Goal: Information Seeking & Learning: Understand process/instructions

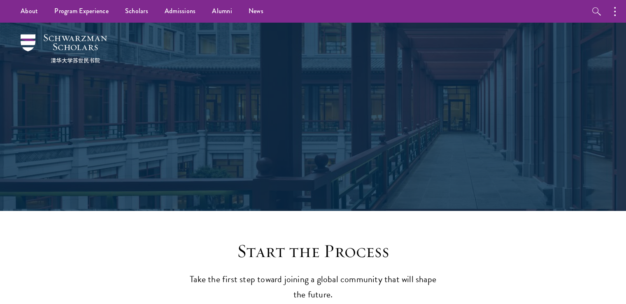
drag, startPoint x: 0, startPoint y: 0, endPoint x: 224, endPoint y: 185, distance: 290.8
click at [224, 185] on div "Application Instructions" at bounding box center [313, 117] width 544 height 188
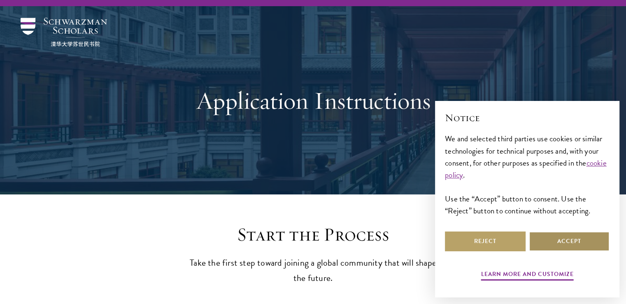
click at [584, 237] on button "Accept" at bounding box center [569, 241] width 81 height 20
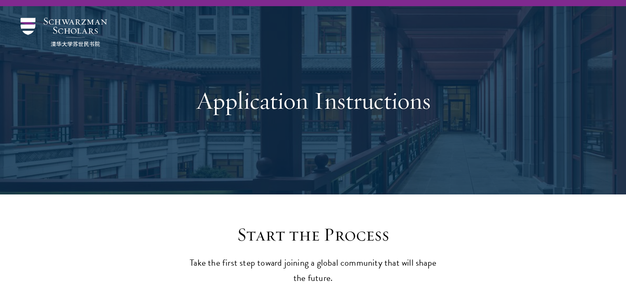
click at [415, 110] on h1 "Application Instructions" at bounding box center [313, 101] width 284 height 30
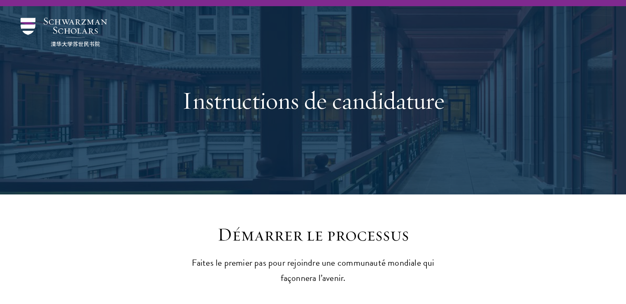
click at [404, 116] on div "Instructions de candidature" at bounding box center [313, 100] width 284 height 112
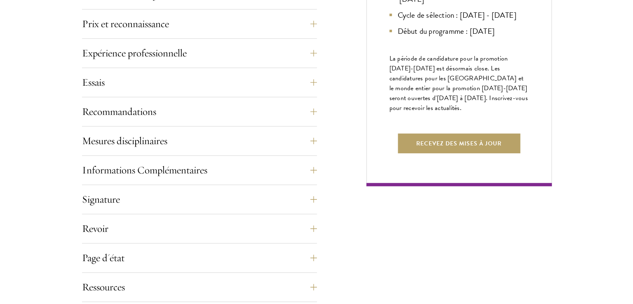
scroll to position [527, 0]
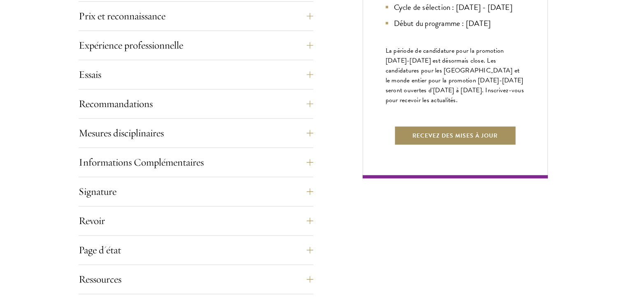
click at [440, 139] on font "Recevez des mises à jour" at bounding box center [455, 135] width 85 height 9
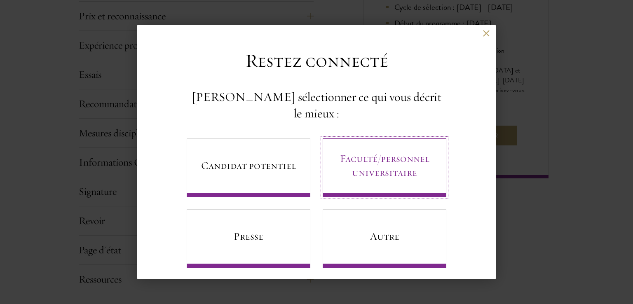
click at [357, 160] on font "Faculté/personnel universitaire" at bounding box center [384, 165] width 89 height 27
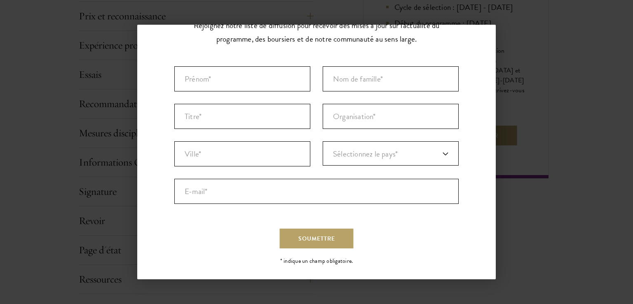
scroll to position [64, 0]
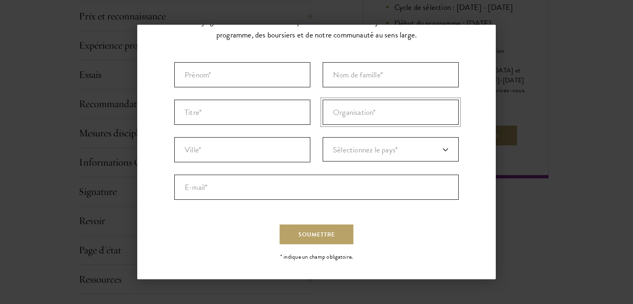
click at [349, 104] on input "Organisation *" at bounding box center [390, 112] width 136 height 25
click at [278, 72] on input "Prénom* *" at bounding box center [242, 74] width 136 height 25
type input "Selmin Kevine"
click at [353, 73] on input "Nom de famille* *" at bounding box center [390, 74] width 136 height 25
type input "MONDO"
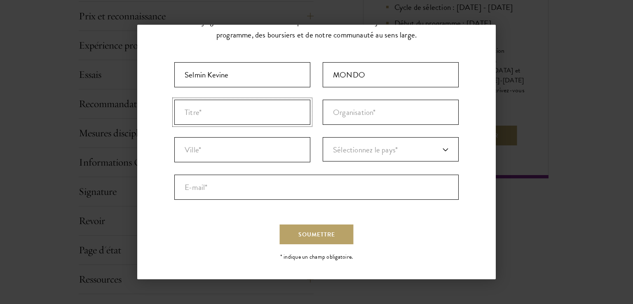
click at [269, 120] on input "Titre *" at bounding box center [242, 112] width 136 height 25
type input "CEO"
click at [340, 122] on input "Organisation *" at bounding box center [390, 112] width 136 height 25
type input "MKAS Academy"
click at [261, 159] on input "Ville* *" at bounding box center [242, 149] width 136 height 25
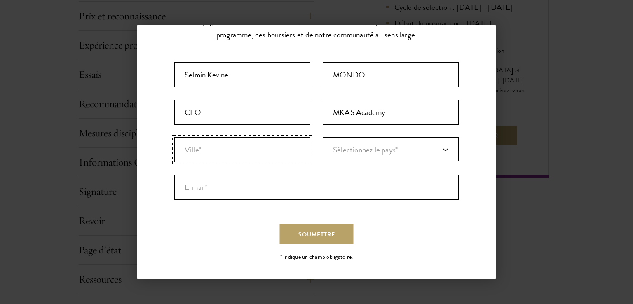
click at [261, 159] on input "Ville* *" at bounding box center [242, 149] width 136 height 25
type input "Lome"
click at [345, 145] on font "Sélectionnez le pays*" at bounding box center [365, 150] width 65 height 12
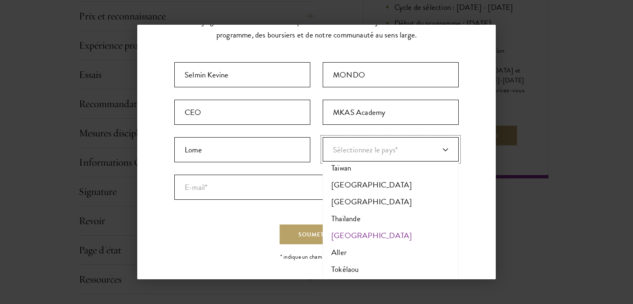
scroll to position [3691, 0]
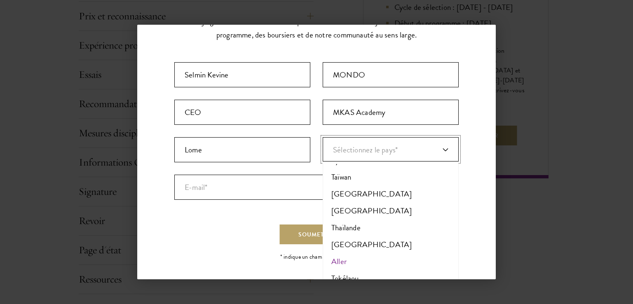
click at [379, 253] on li "Aller" at bounding box center [390, 261] width 131 height 17
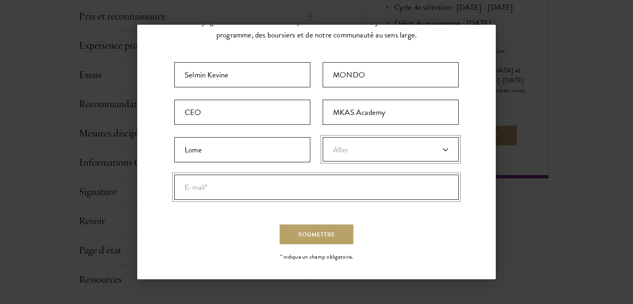
click at [336, 188] on input "E-mail* *" at bounding box center [316, 187] width 284 height 25
type input "[EMAIL_ADDRESS][DOMAIN_NAME]"
click at [306, 234] on font "Soumettre" at bounding box center [316, 234] width 37 height 9
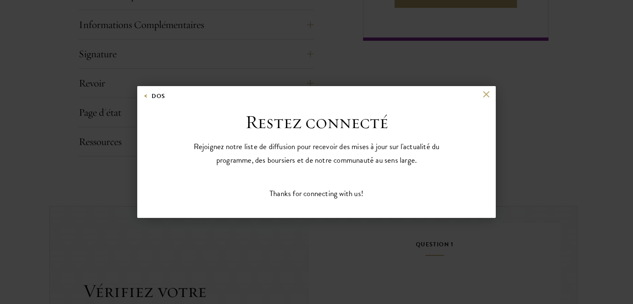
scroll to position [0, 0]
click at [484, 98] on div "Dos" at bounding box center [316, 101] width 358 height 20
click at [487, 93] on button at bounding box center [485, 94] width 7 height 7
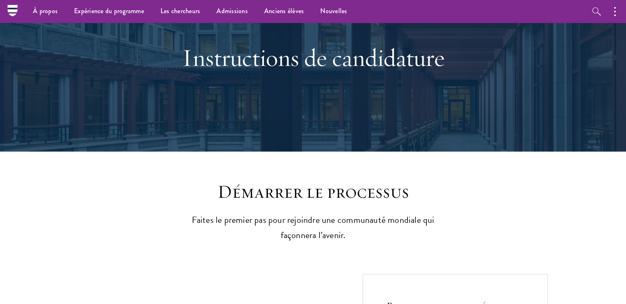
scroll to position [21, 0]
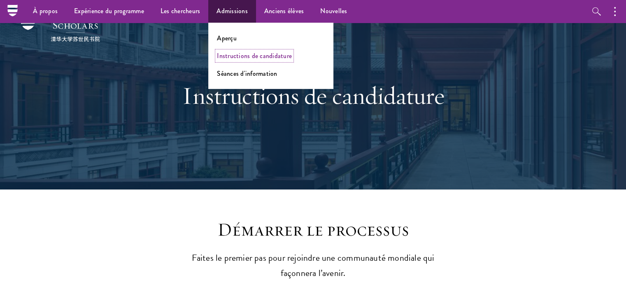
click at [234, 58] on font "Instructions de candidature" at bounding box center [254, 55] width 75 height 9
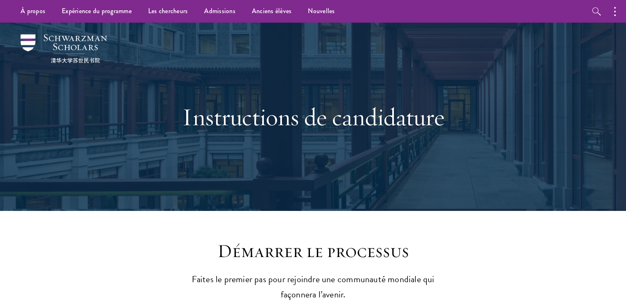
click at [347, 182] on div "Instructions de candidature" at bounding box center [313, 117] width 544 height 188
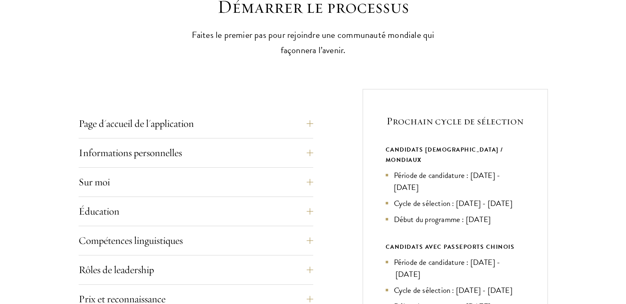
scroll to position [264, 0]
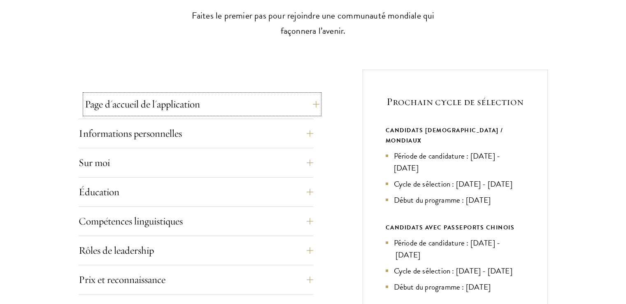
click at [312, 105] on button "Page d'accueil de l'application" at bounding box center [202, 104] width 235 height 20
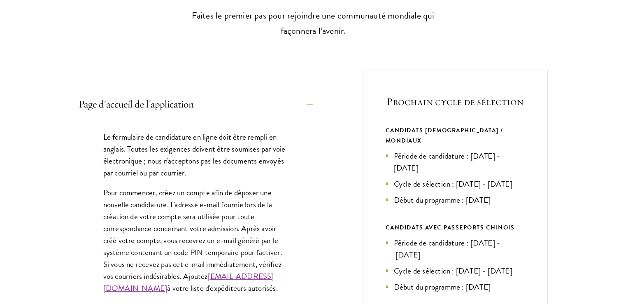
click at [255, 166] on font "Le formulaire de candidature en ligne doit être rempli en anglais. Toutes les e…" at bounding box center [194, 155] width 182 height 48
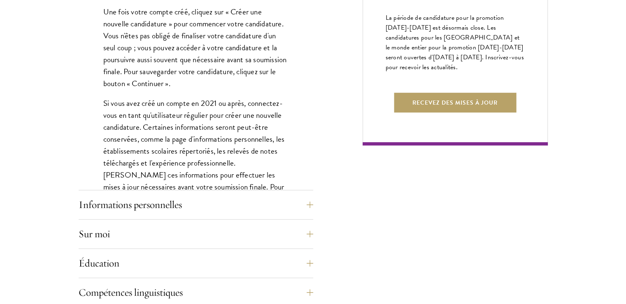
scroll to position [593, 0]
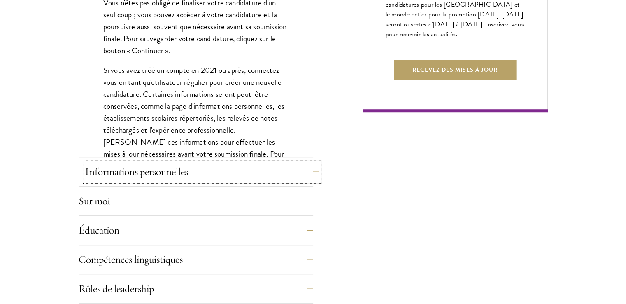
click at [307, 173] on button "Informations personnelles" at bounding box center [202, 172] width 235 height 20
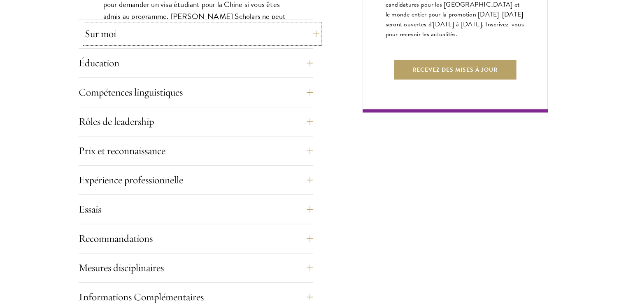
click at [315, 35] on button "Sur moi" at bounding box center [202, 34] width 235 height 20
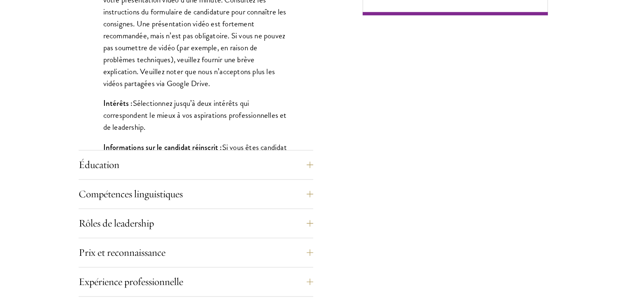
scroll to position [692, 0]
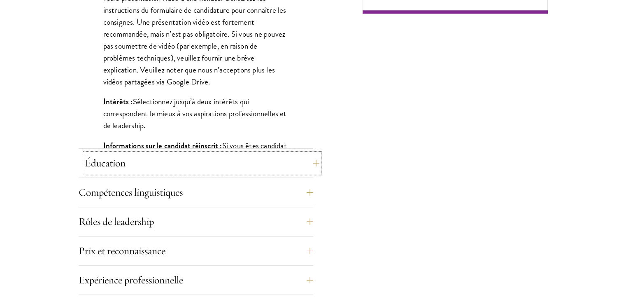
click at [311, 165] on button "Éducation" at bounding box center [202, 163] width 235 height 20
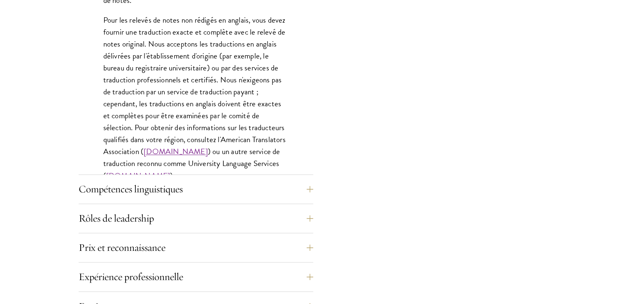
scroll to position [1301, 0]
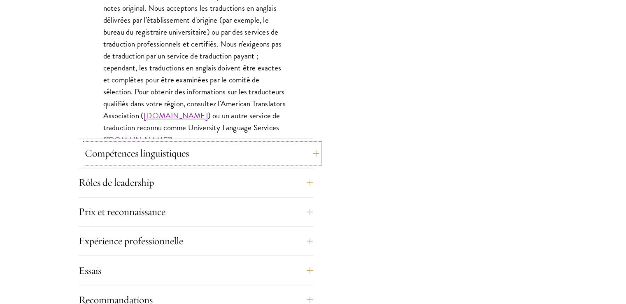
click at [318, 153] on button "Compétences linguistiques" at bounding box center [202, 153] width 235 height 20
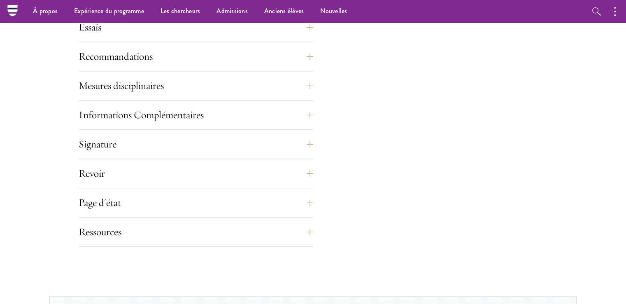
scroll to position [873, 0]
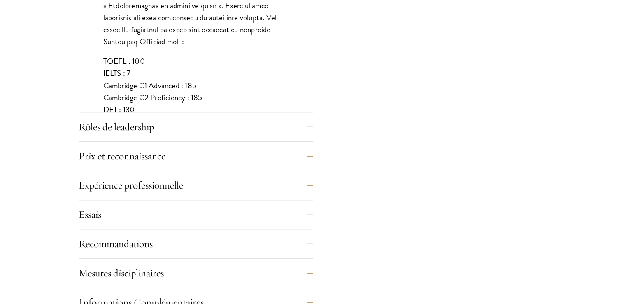
scroll to position [824, 0]
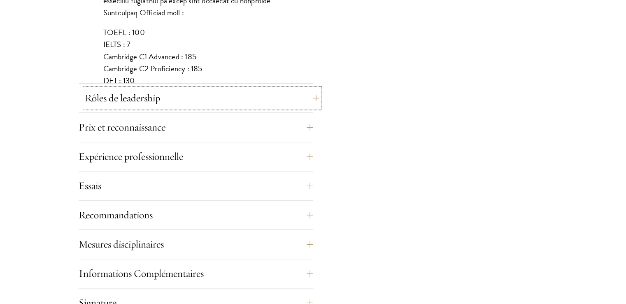
click at [310, 97] on button "Rôles de leadership" at bounding box center [202, 98] width 235 height 20
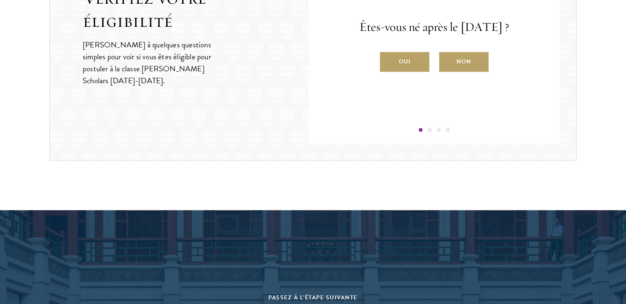
scroll to position [1104, 0]
